Goal: Task Accomplishment & Management: Manage account settings

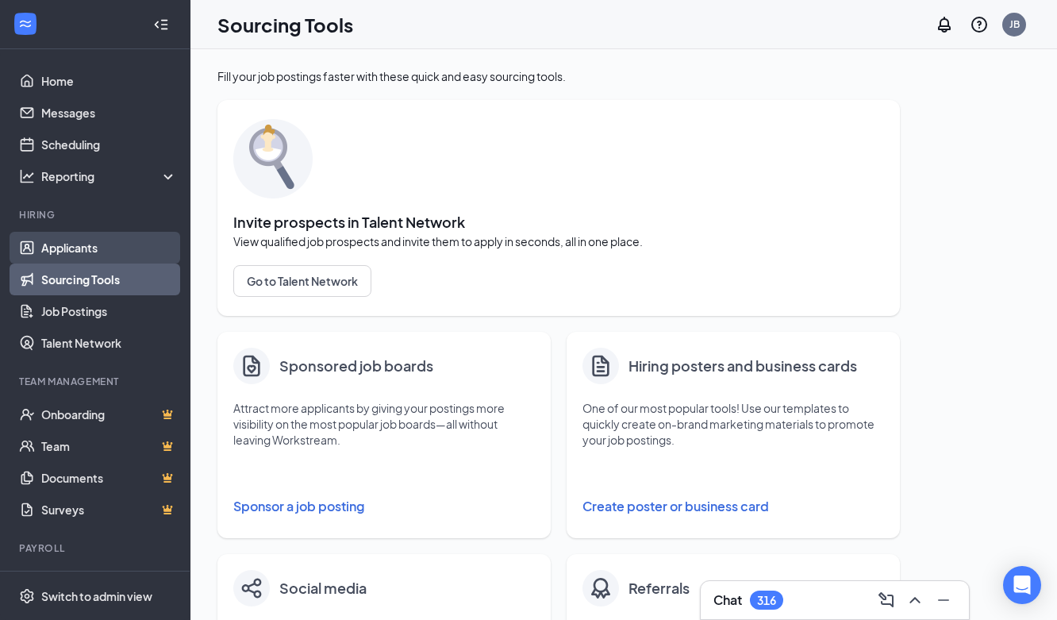
click at [45, 248] on link "Applicants" at bounding box center [109, 248] width 136 height 32
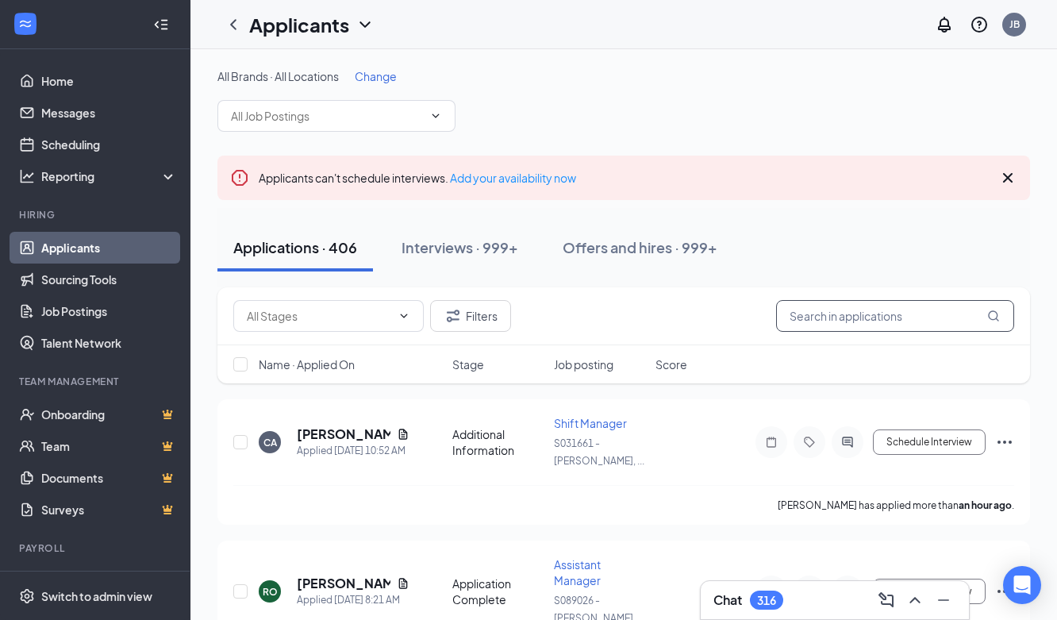
click at [865, 316] on input "text" at bounding box center [895, 316] width 238 height 32
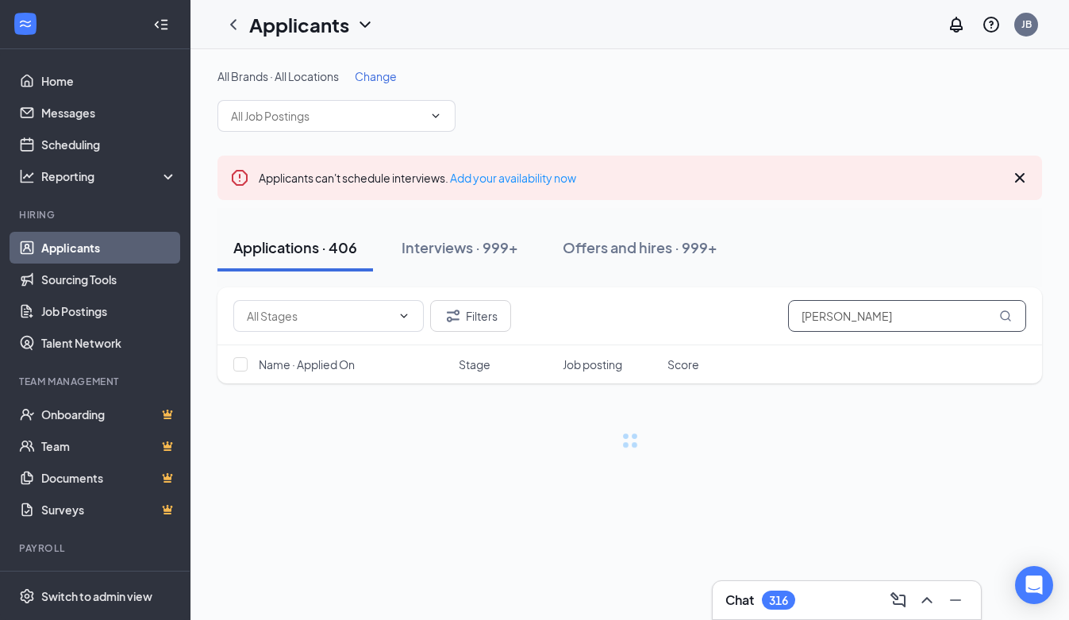
type input "[PERSON_NAME]"
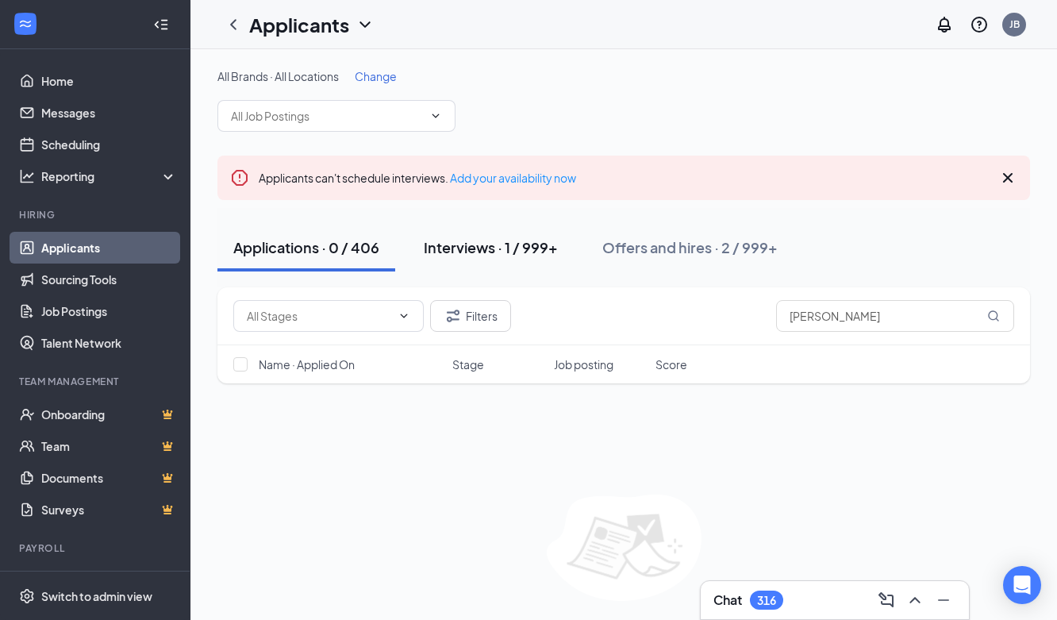
click at [451, 245] on div "Interviews · 1 / 999+" at bounding box center [491, 247] width 134 height 20
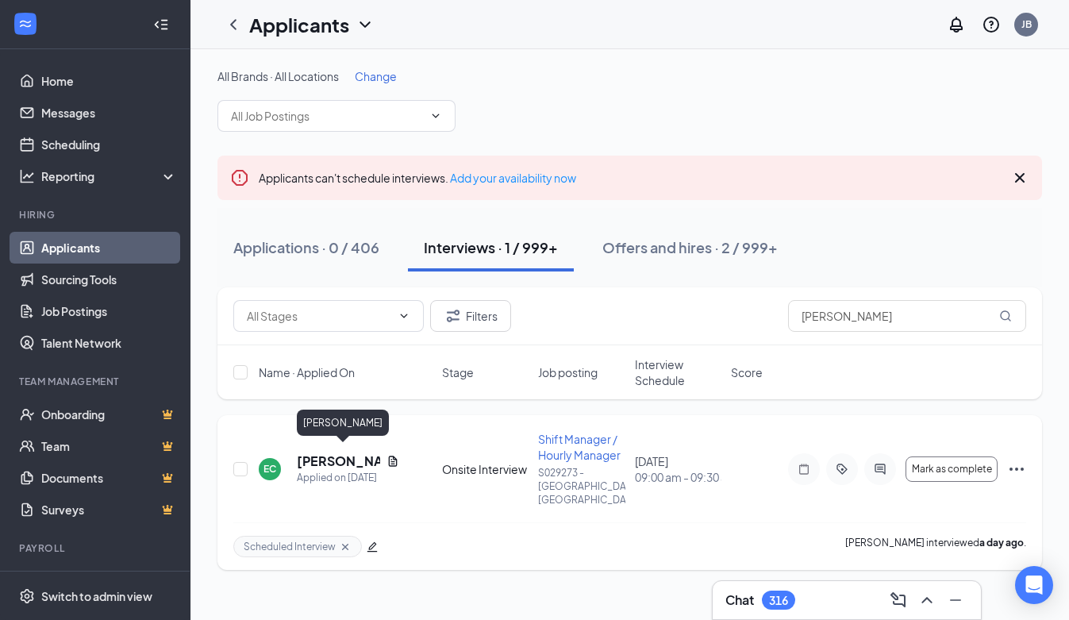
click at [308, 458] on h5 "[PERSON_NAME]" at bounding box center [338, 460] width 83 height 17
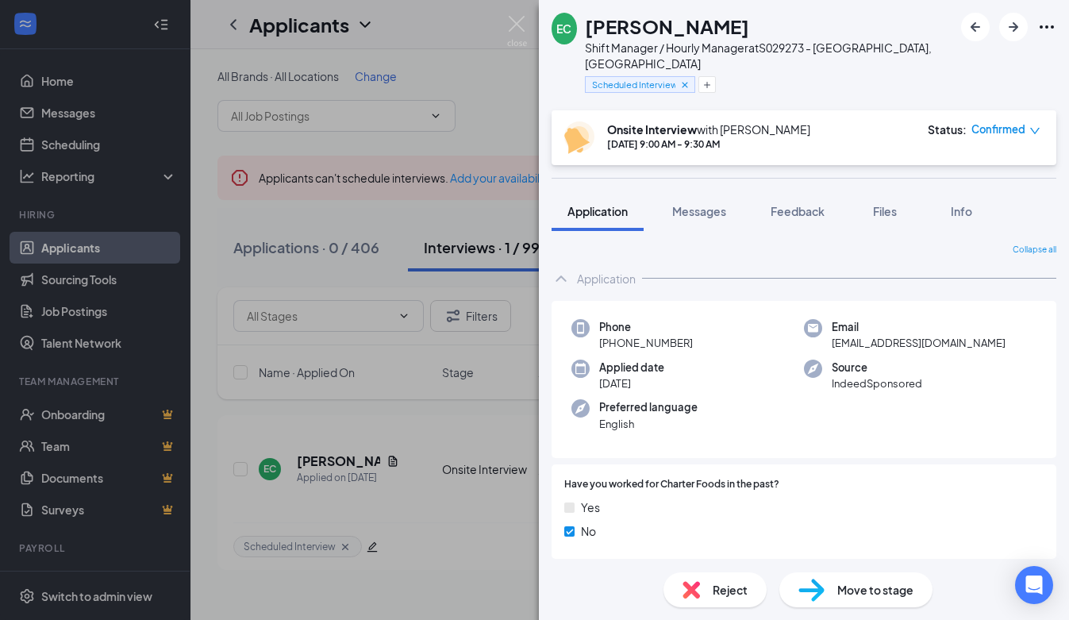
click at [862, 593] on span "Move to stage" at bounding box center [875, 589] width 76 height 17
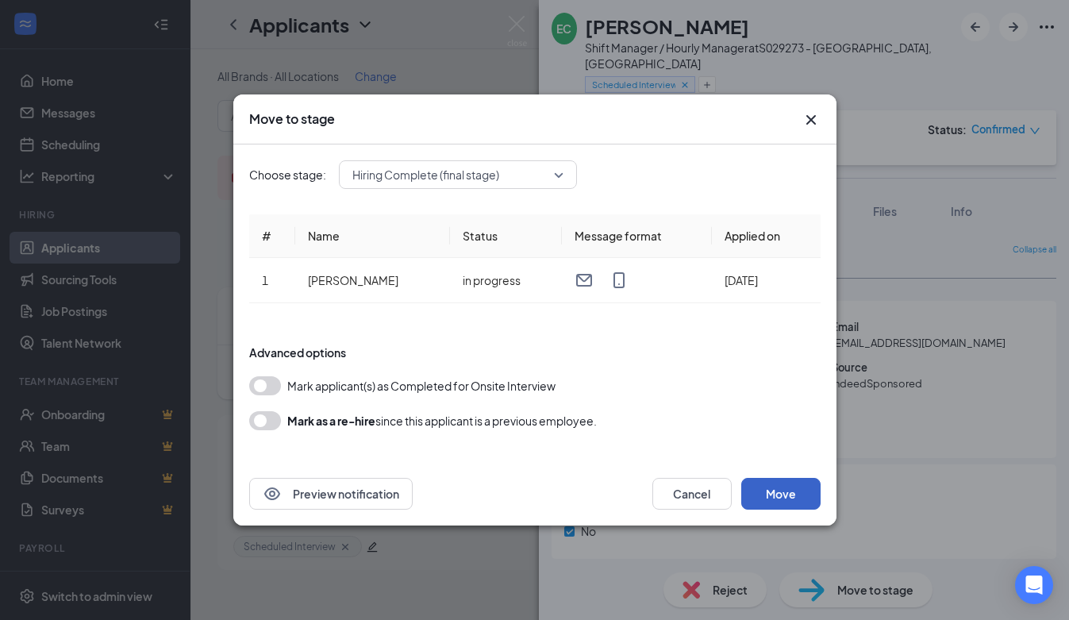
click at [790, 501] on button "Move" at bounding box center [780, 494] width 79 height 32
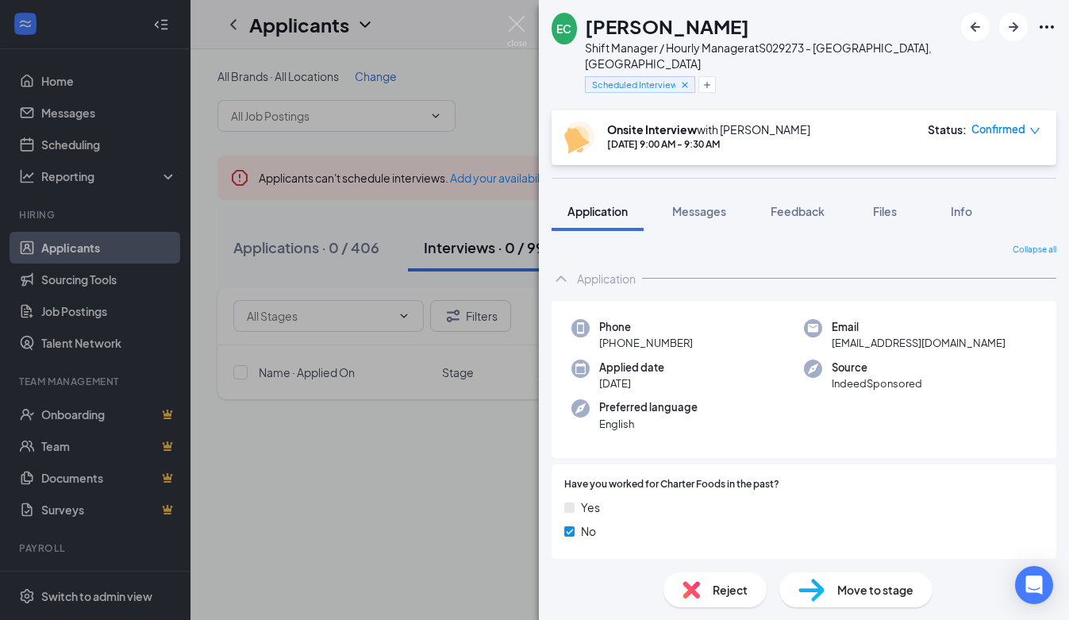
click at [906, 587] on span "Move to stage" at bounding box center [875, 589] width 76 height 17
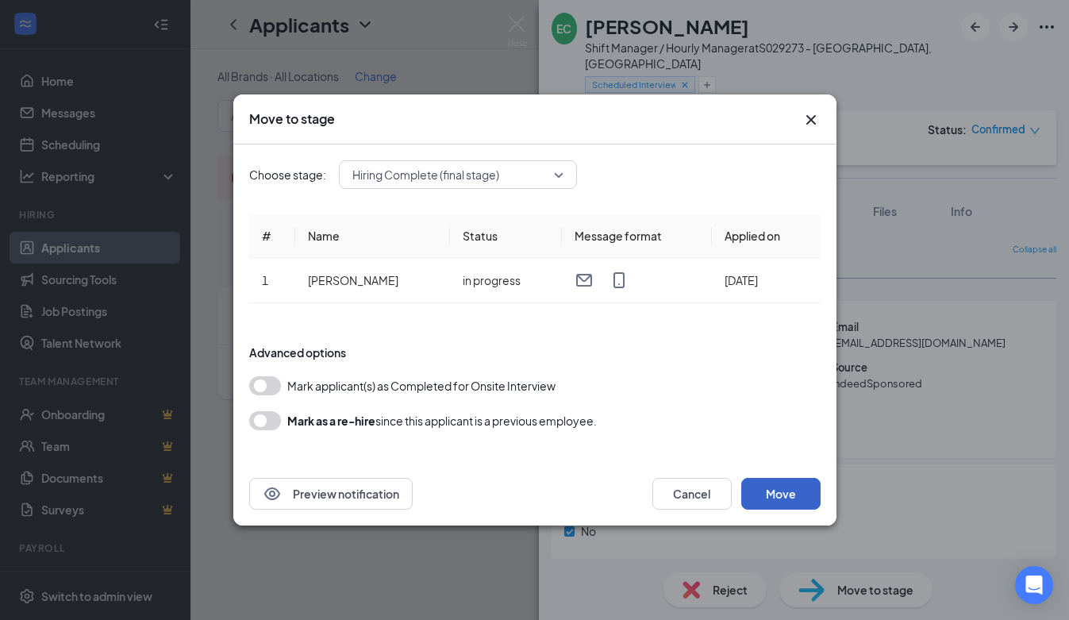
click at [796, 494] on button "Move" at bounding box center [780, 494] width 79 height 32
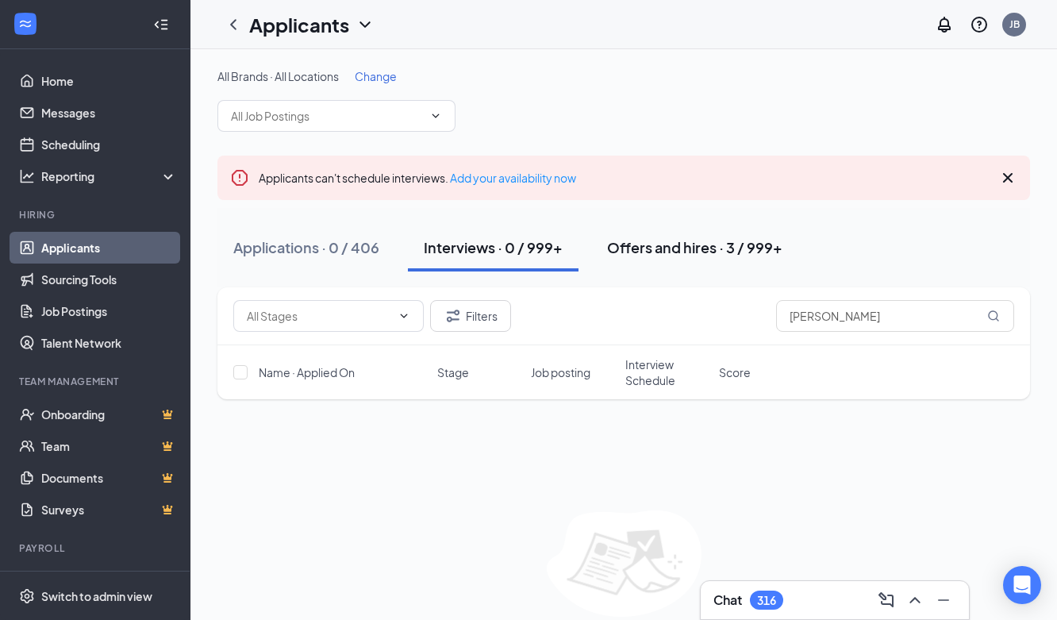
click at [655, 244] on div "Offers and hires · 3 / 999+" at bounding box center [694, 247] width 175 height 20
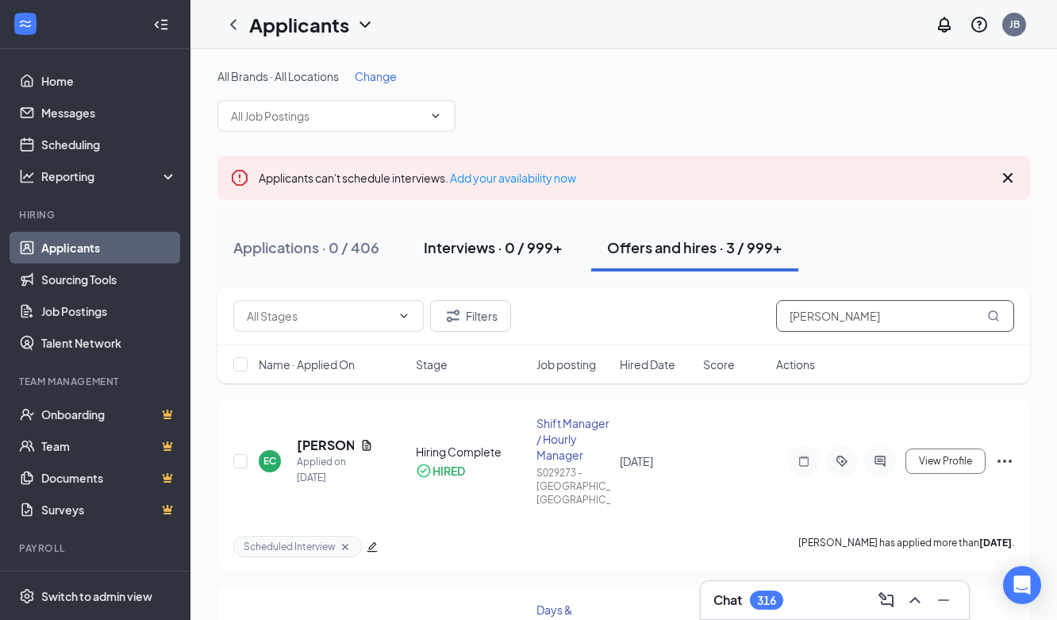
drag, startPoint x: 688, startPoint y: 288, endPoint x: 555, endPoint y: 264, distance: 135.4
click at [555, 264] on div "All Brands · All Locations Change Applicants can't schedule interviews. Add you…" at bounding box center [623, 498] width 812 height 861
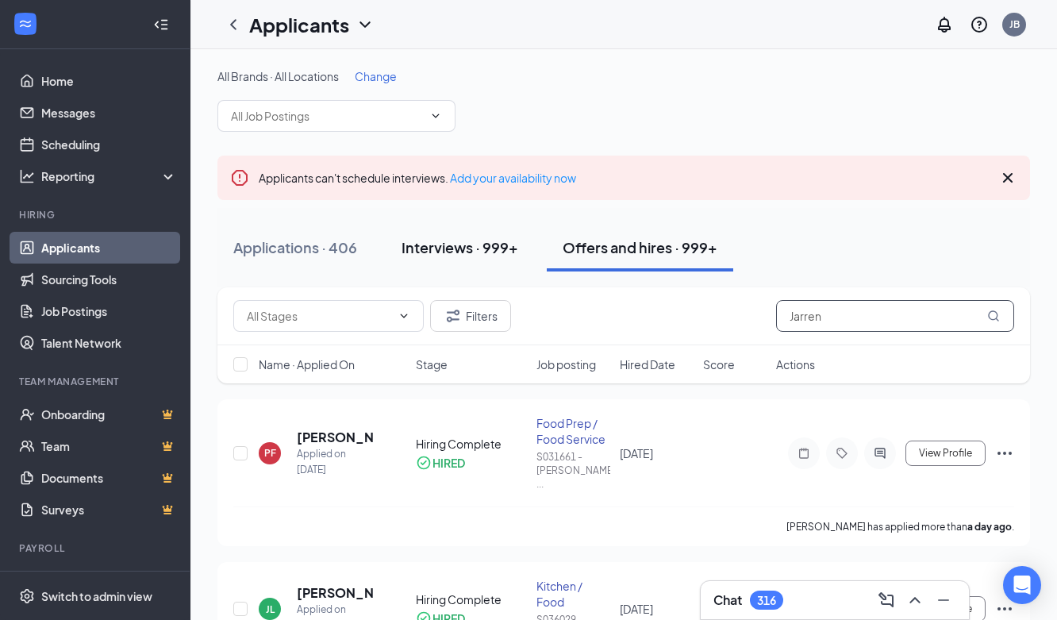
type input "Jarren"
